Goal: Task Accomplishment & Management: Use online tool/utility

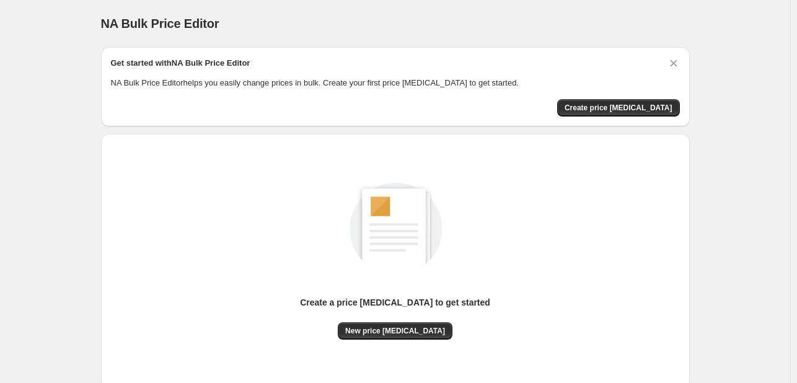
click at [686, 22] on div "NA Bulk Price Editor" at bounding box center [395, 23] width 589 height 17
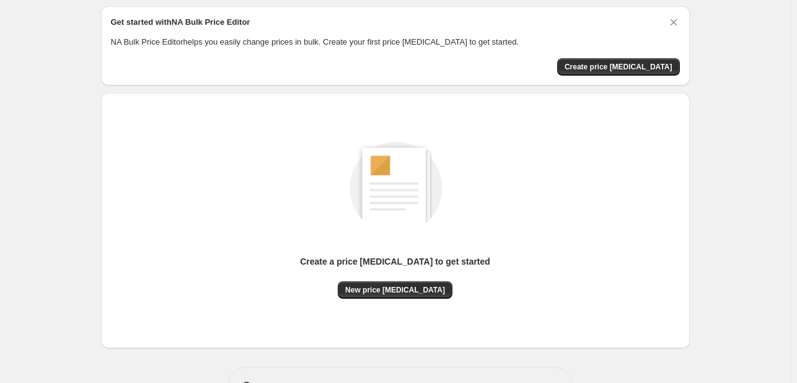
scroll to position [62, 0]
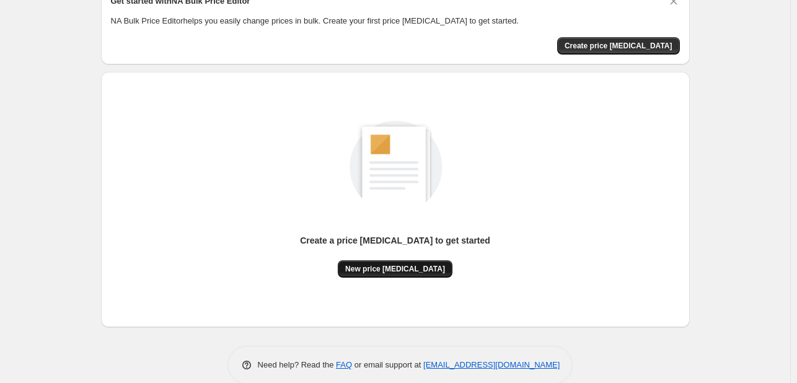
click at [395, 270] on span "New price change job" at bounding box center [395, 269] width 100 height 10
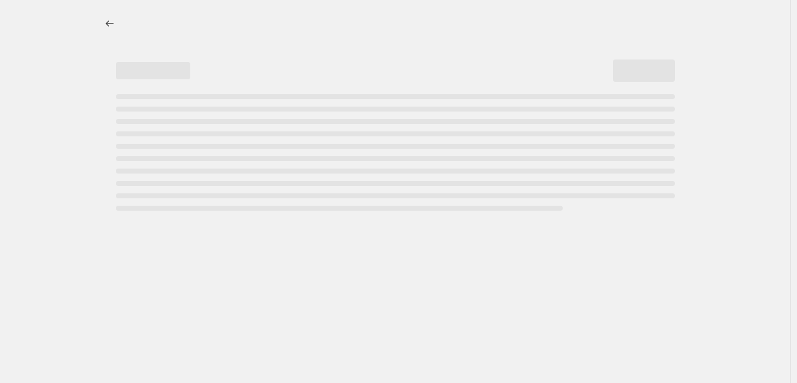
select select "percentage"
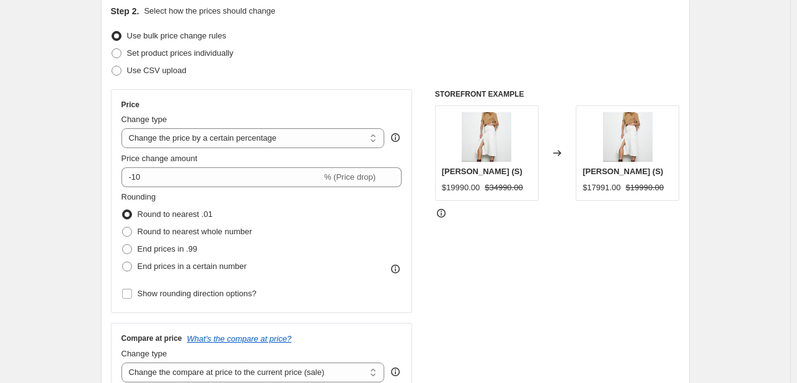
scroll to position [124, 0]
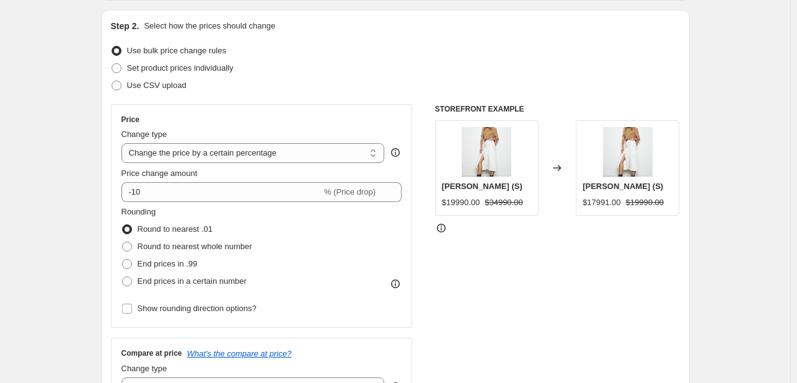
click at [546, 47] on div "Use bulk price change rules" at bounding box center [395, 50] width 569 height 17
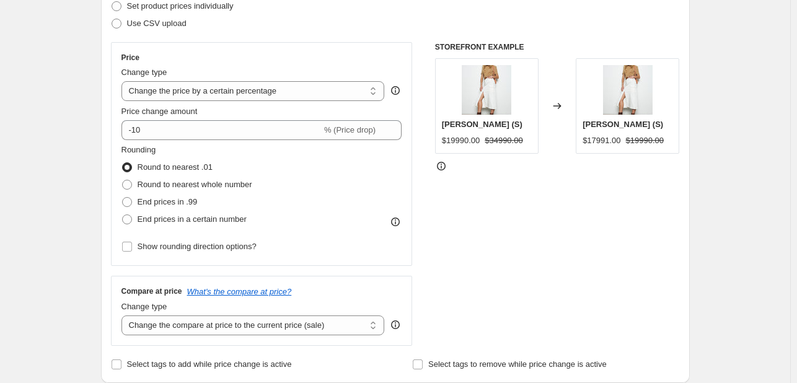
scroll to position [0, 0]
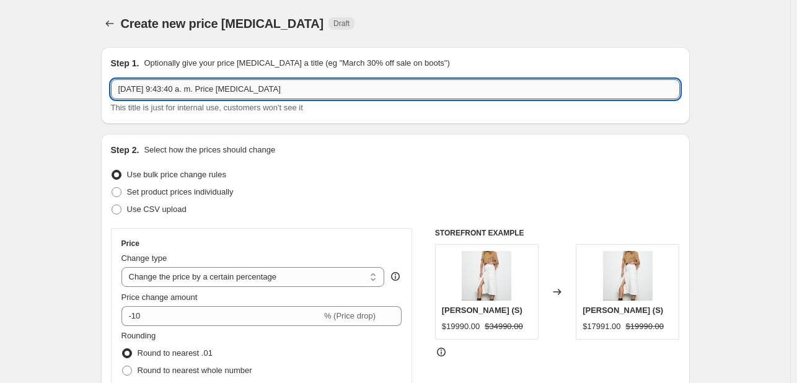
click at [301, 94] on input "3 oct 2025, 9:43:40 a. m. Price change job" at bounding box center [395, 89] width 569 height 20
